Goal: Task Accomplishment & Management: Manage account settings

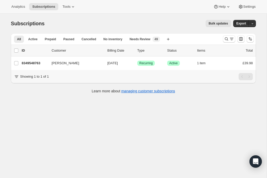
click at [83, 93] on div "Learn more about managing customer subscriptions" at bounding box center [133, 91] width 235 height 5
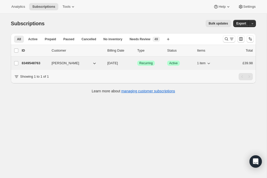
click at [71, 66] on div "8349548763 [PERSON_NAME] [DATE] Success Recurring Success Active 1 item £39.98" at bounding box center [137, 63] width 231 height 7
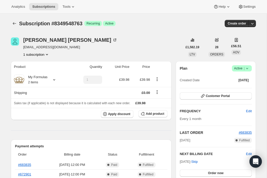
click at [115, 42] on div "[PERSON_NAME] [EMAIL_ADDRESS][DOMAIN_NAME] 1 subscription" at bounding box center [97, 47] width 172 height 20
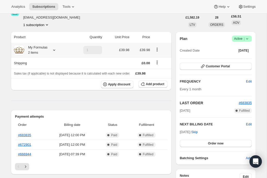
click at [56, 50] on icon at bounding box center [54, 49] width 5 height 5
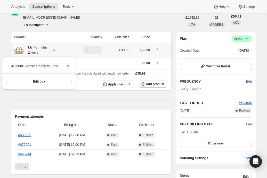
click at [48, 77] on div "Edit box" at bounding box center [39, 81] width 74 height 16
click at [48, 81] on button "Edit box" at bounding box center [38, 81] width 65 height 7
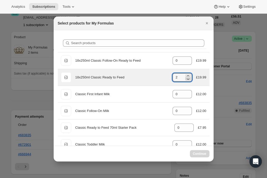
click at [186, 76] on icon ":rie:" at bounding box center [188, 78] width 5 height 5
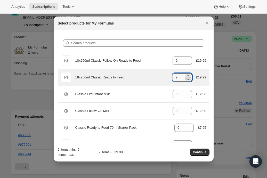
click at [186, 76] on icon ":rie:" at bounding box center [188, 78] width 5 height 5
click at [187, 75] on icon ":rie:" at bounding box center [188, 75] width 5 height 5
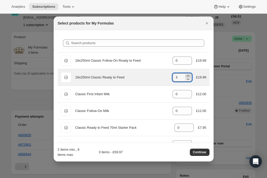
click at [187, 75] on icon ":rie:" at bounding box center [188, 75] width 5 height 5
type input "5"
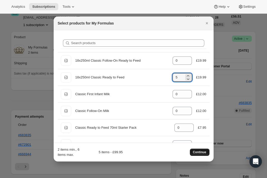
click at [197, 154] on span "Continue" at bounding box center [199, 152] width 13 height 4
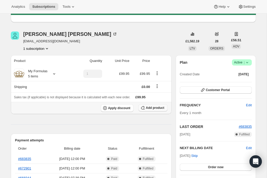
click at [150, 107] on span "Add product" at bounding box center [155, 108] width 18 height 4
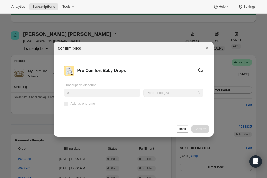
scroll to position [0, 0]
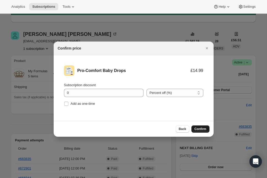
click at [199, 131] on span "Confirm" at bounding box center [201, 129] width 12 height 4
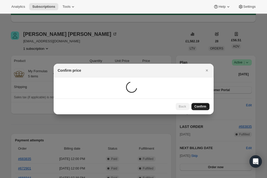
scroll to position [30, 0]
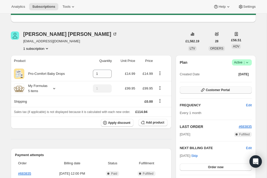
click at [202, 92] on button "Customer Portal" at bounding box center [216, 89] width 72 height 7
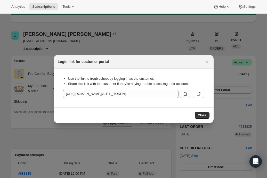
click at [185, 92] on icon ":rnu:" at bounding box center [185, 93] width 5 height 5
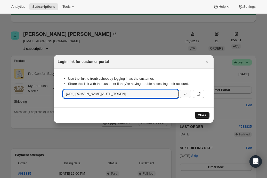
click at [203, 115] on span "Close" at bounding box center [202, 115] width 9 height 4
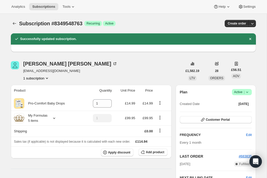
scroll to position [30, 0]
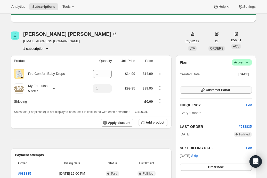
click at [200, 90] on icon "button" at bounding box center [202, 90] width 5 height 5
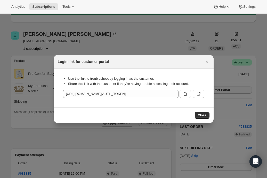
click at [200, 90] on button ":rnu:" at bounding box center [198, 94] width 11 height 8
click at [206, 62] on icon "Close" at bounding box center [206, 61] width 5 height 5
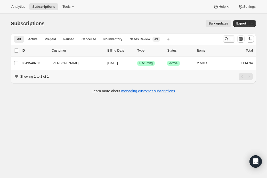
click at [228, 40] on icon "Search and filter results" at bounding box center [226, 38] width 5 height 5
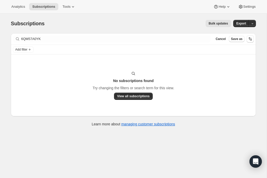
click at [49, 45] on div "Add filter" at bounding box center [133, 49] width 245 height 9
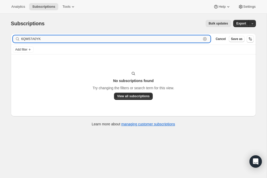
click at [45, 39] on input "6QM57A0YK" at bounding box center [111, 38] width 180 height 7
paste input "[PERSON_NAME]"
type input "[PERSON_NAME]"
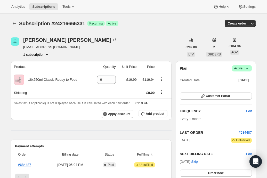
click at [249, 70] on icon at bounding box center [247, 68] width 5 height 5
click at [231, 86] on span "Cancel subscription" at bounding box center [240, 87] width 29 height 4
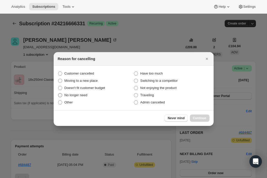
click at [81, 98] on label "No longer need" at bounding box center [96, 95] width 76 height 7
click at [58, 93] on input "No longer need" at bounding box center [58, 93] width 0 height 0
radio input "true"
click at [72, 100] on span "Other" at bounding box center [69, 102] width 9 height 5
click at [58, 100] on input "Other" at bounding box center [58, 100] width 0 height 0
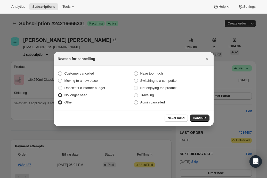
radio input "true"
radio input "false"
click at [198, 118] on span "Continue" at bounding box center [199, 118] width 13 height 4
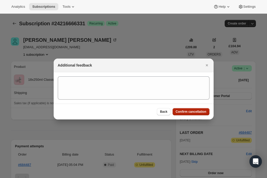
click at [196, 111] on span "Confirm cancellation" at bounding box center [191, 112] width 31 height 4
